Goal: Check status: Check status

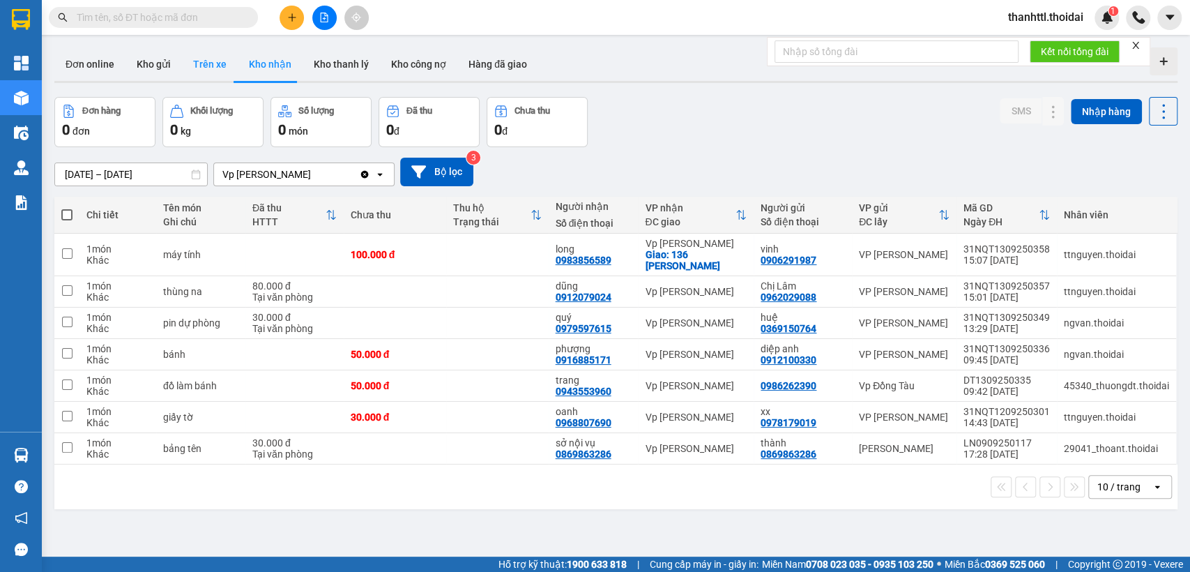
click at [207, 57] on button "Trên xe" at bounding box center [210, 63] width 56 height 33
type input "[DATE] – [DATE]"
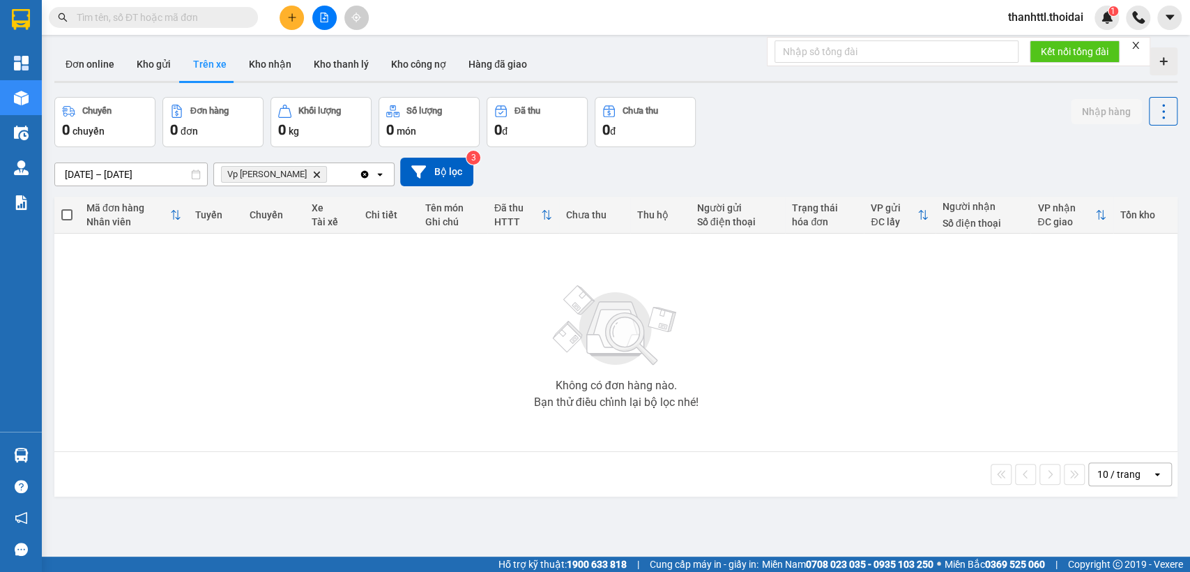
click at [314, 174] on icon "Vp Lê Hoàn, close by backspace" at bounding box center [317, 174] width 6 height 6
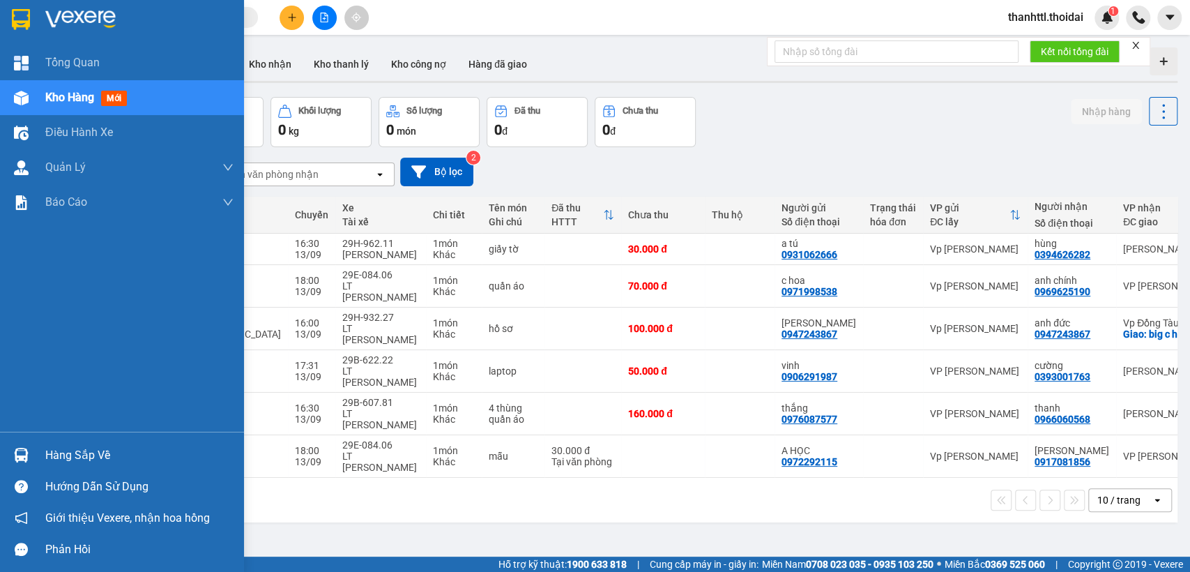
click at [72, 466] on div "Hàng sắp về" at bounding box center [122, 454] width 244 height 31
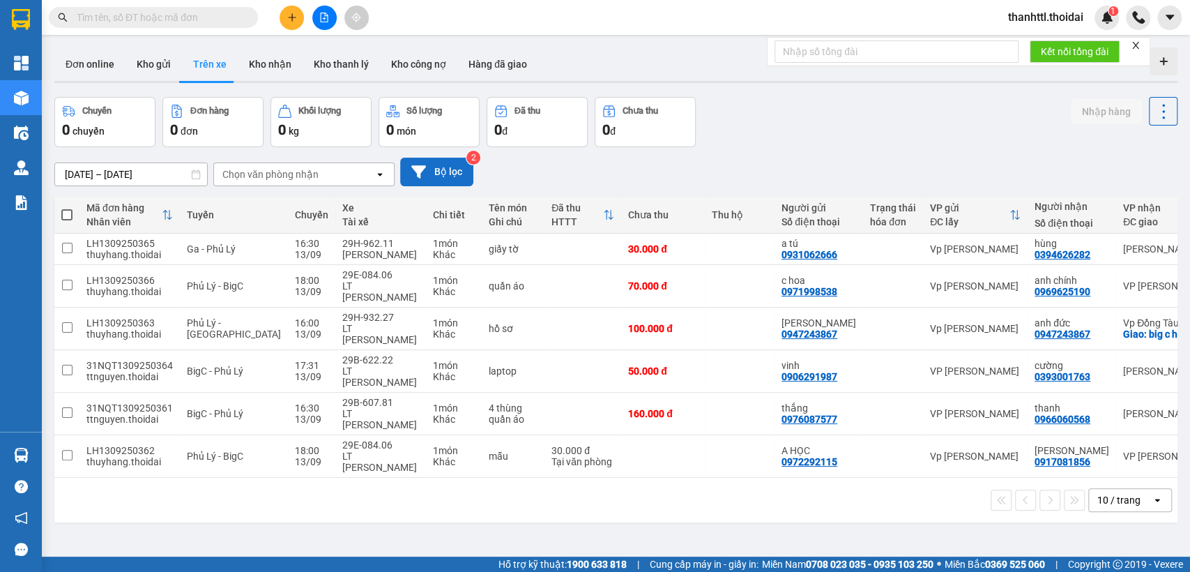
drag, startPoint x: 777, startPoint y: 504, endPoint x: 419, endPoint y: 172, distance: 487.8
click at [768, 491] on section "Kết quả tìm kiếm ( 0 ) Bộ lọc No Data thanhttl.thoidai 1 Tổng Quan Kho hàng mới…" at bounding box center [595, 286] width 1190 height 572
click at [1041, 10] on span "thanhttl.thoidai" at bounding box center [1046, 16] width 98 height 17
click at [1021, 43] on span "Đăng xuất" at bounding box center [1051, 43] width 70 height 15
